Goal: Task Accomplishment & Management: Manage account settings

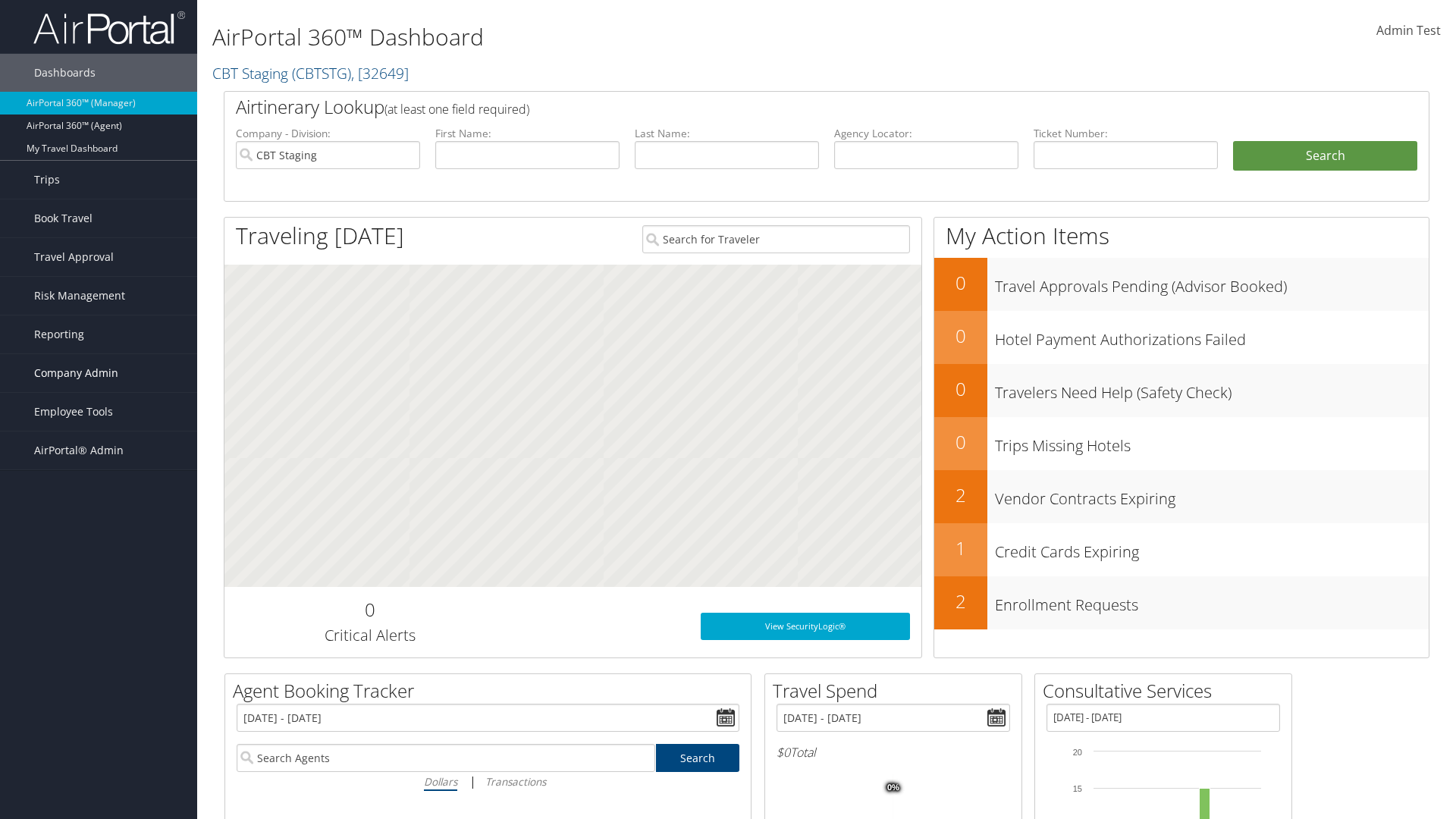
click at [99, 373] on span "Company Admin" at bounding box center [76, 373] width 84 height 38
click at [0, 0] on link "Travel Policy" at bounding box center [0, 0] width 0 height 0
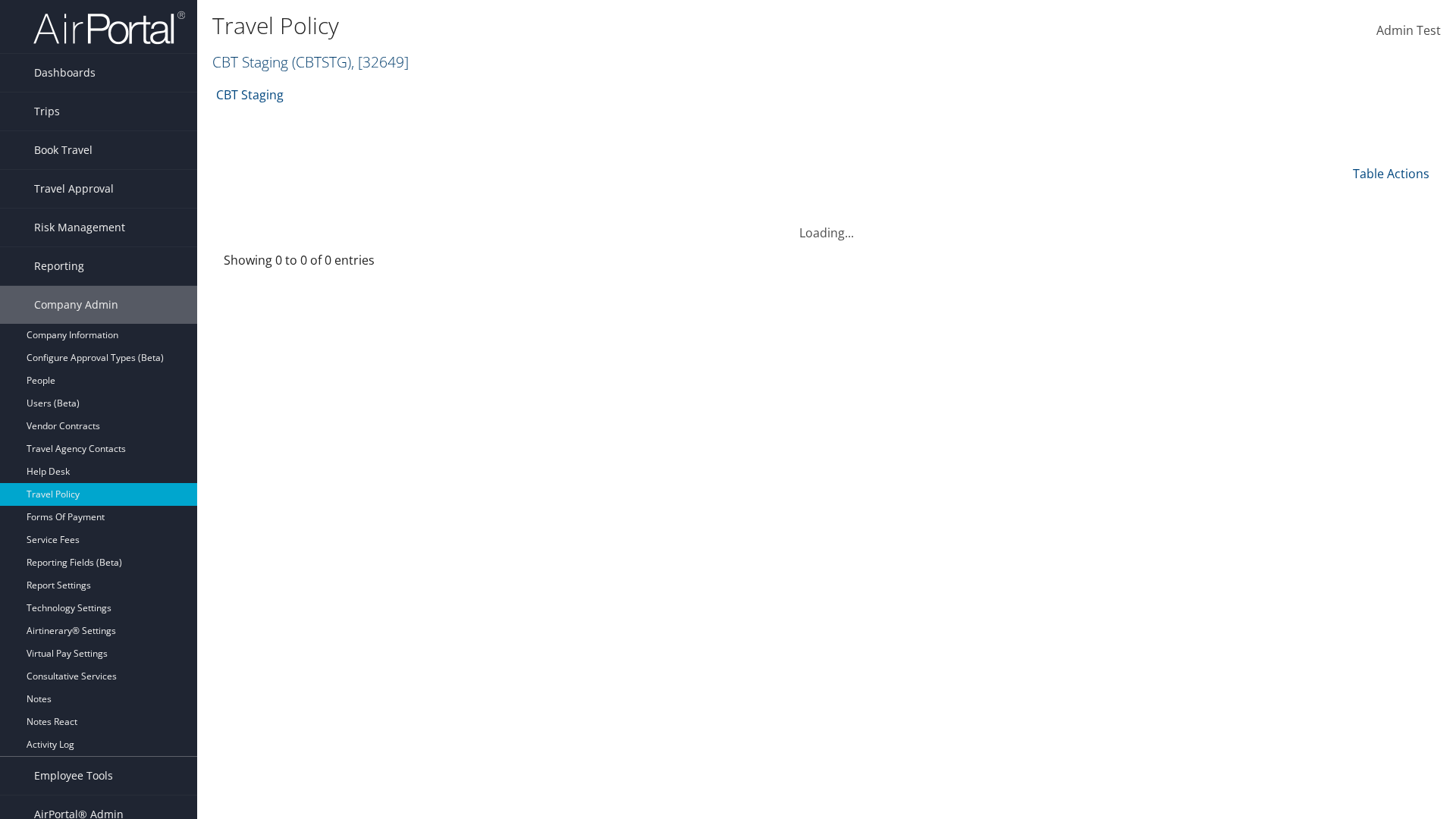
click at [250, 62] on link "CBT Staging ( CBTSTG ) , [ 32649 ]" at bounding box center [310, 62] width 196 height 21
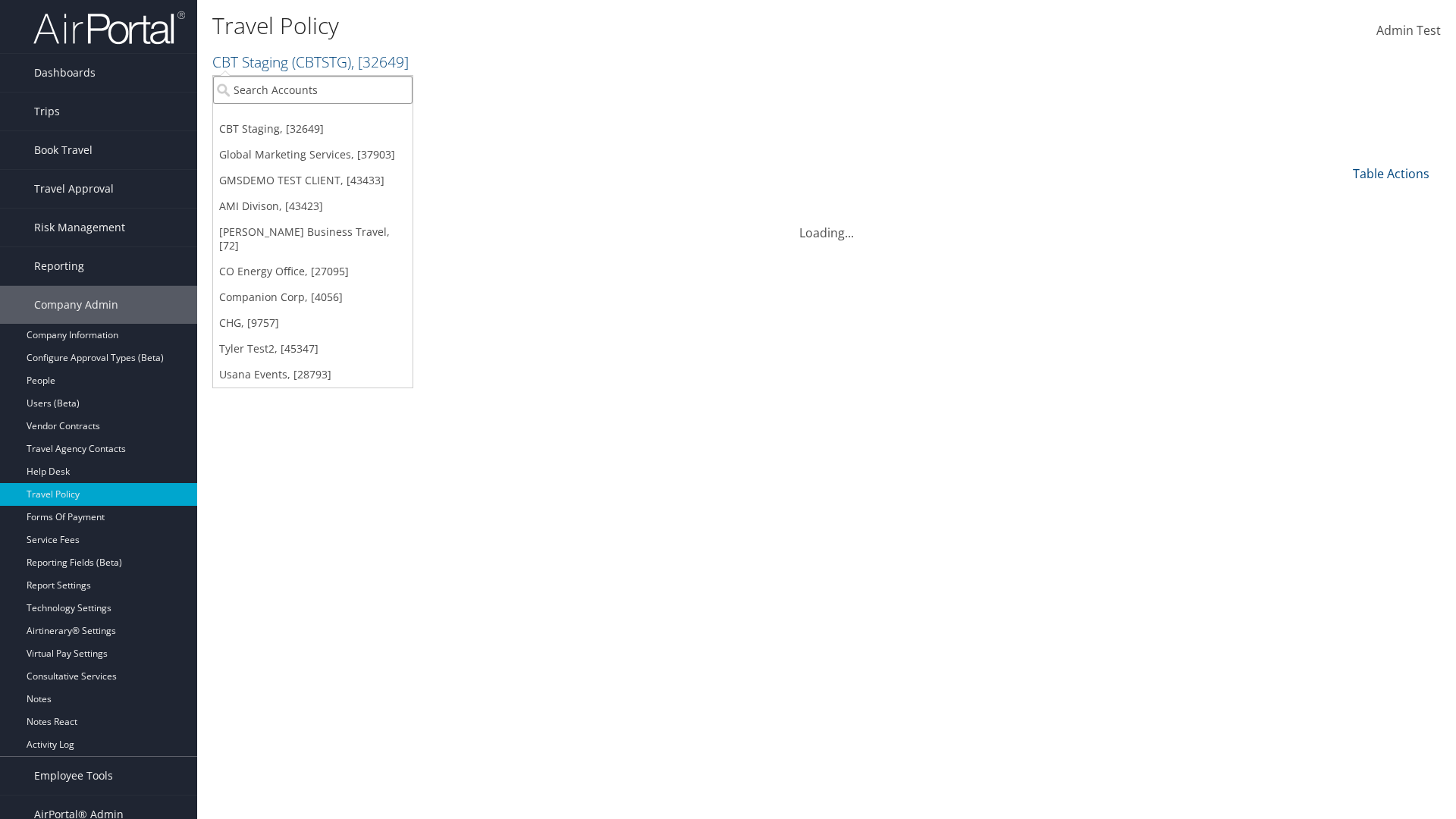
click at [312, 89] on input "search" at bounding box center [313, 89] width 200 height 28
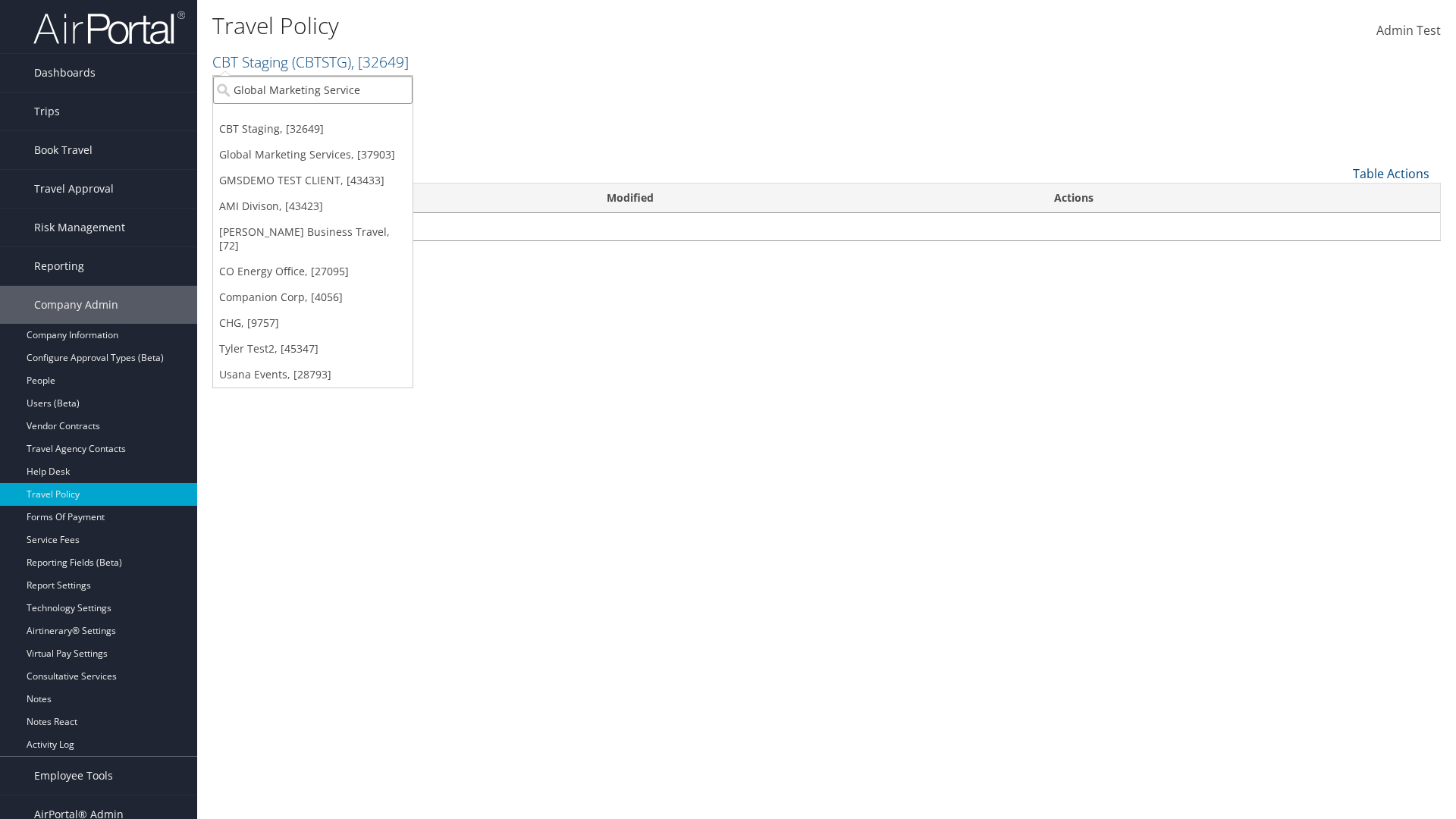
type input "Global Marketing Services"
click at [327, 118] on div "Global Marketing Services (301946), [37903]" at bounding box center [326, 117] width 244 height 13
